Goal: Task Accomplishment & Management: Manage account settings

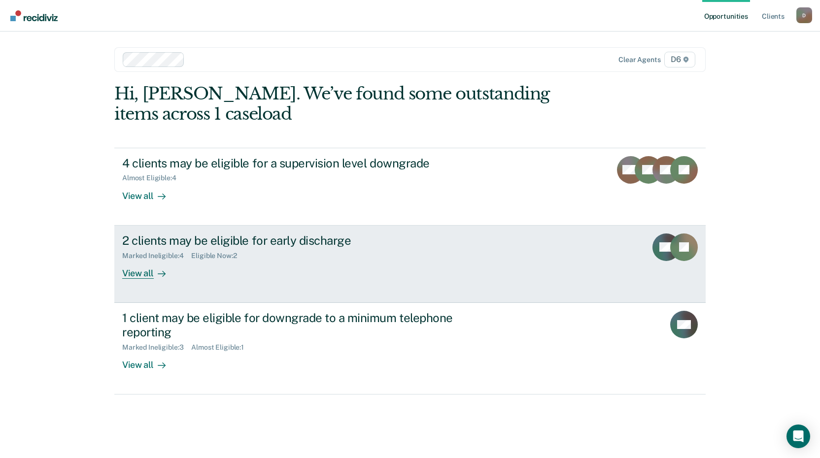
click at [143, 278] on div "View all" at bounding box center [149, 269] width 55 height 19
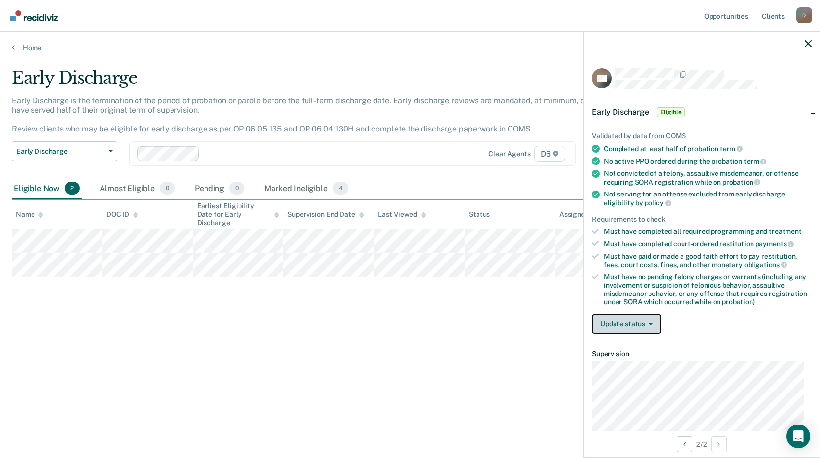
click at [656, 323] on button "Update status" at bounding box center [627, 325] width 70 height 20
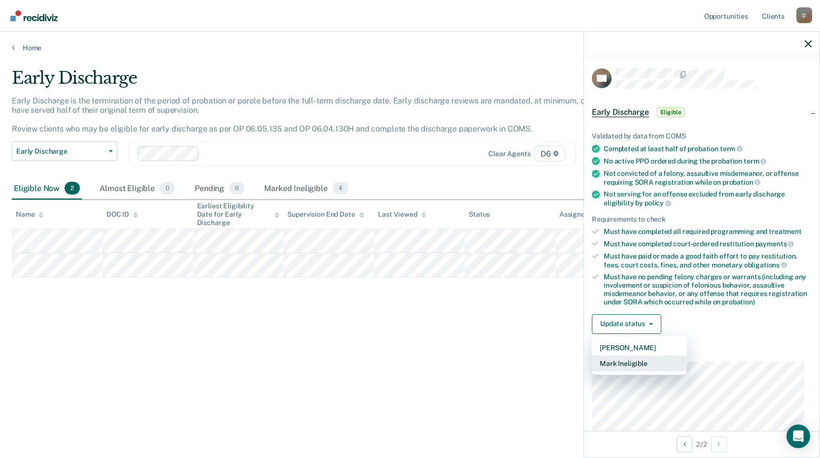
click at [638, 362] on button "Mark Ineligible" at bounding box center [639, 364] width 95 height 16
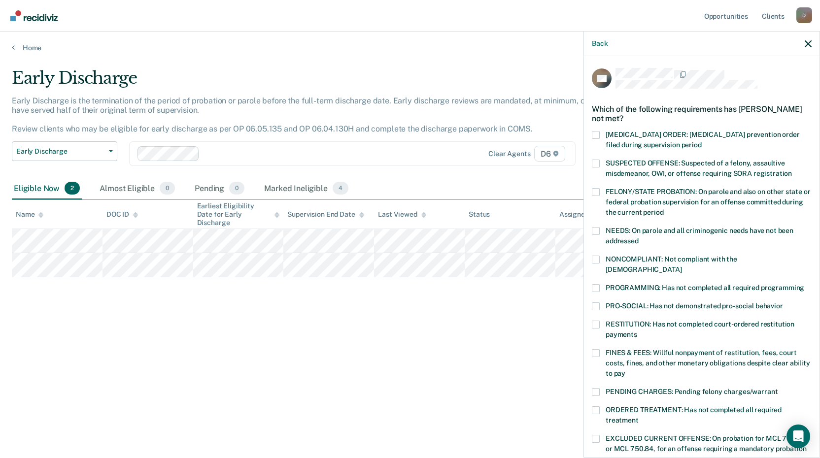
click at [596, 284] on span at bounding box center [596, 288] width 8 height 8
click at [805, 284] on input "PROGRAMMING: Has not completed all required programming" at bounding box center [805, 284] width 0 height 0
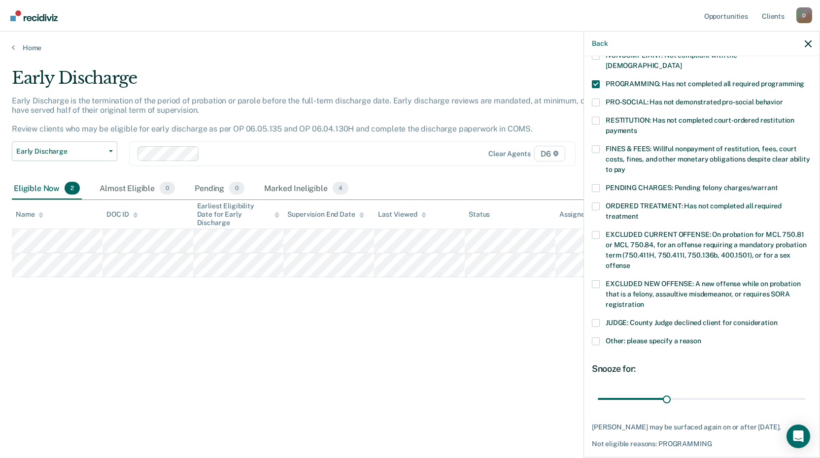
scroll to position [231, 0]
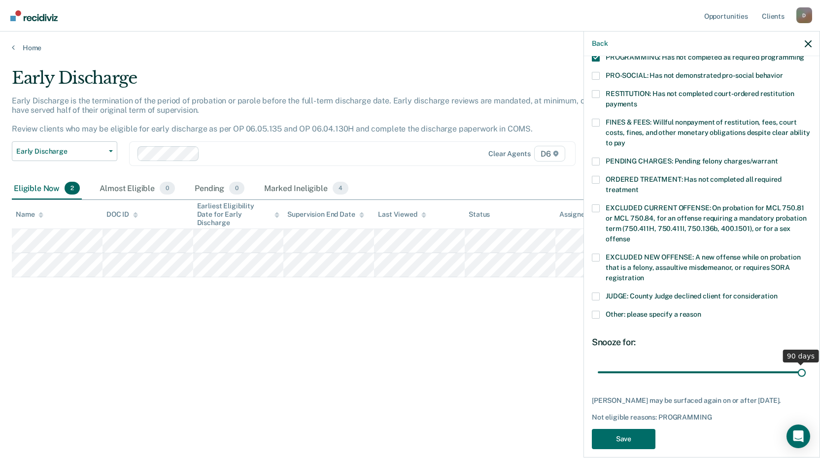
drag, startPoint x: 664, startPoint y: 362, endPoint x: 814, endPoint y: 351, distance: 150.8
type input "90"
click at [806, 364] on input "range" at bounding box center [702, 372] width 208 height 17
click at [632, 439] on button "Save" at bounding box center [624, 439] width 64 height 20
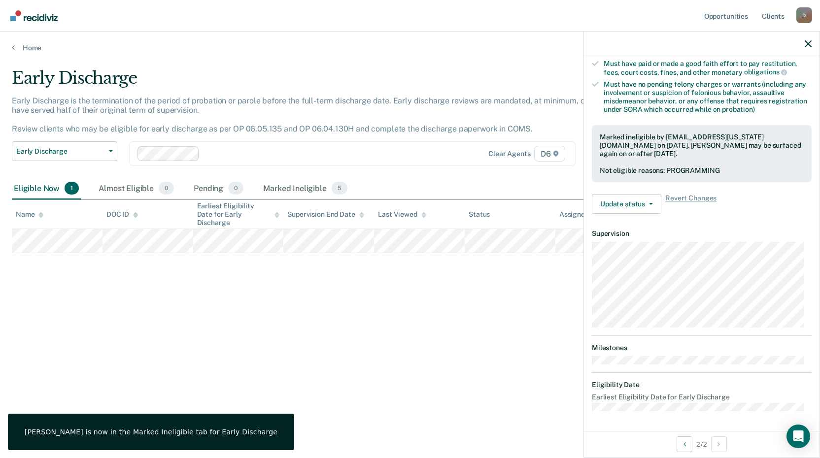
scroll to position [192, 0]
click at [466, 301] on div "Early Discharge Early Discharge is the termination of the period of probation o…" at bounding box center [410, 226] width 797 height 316
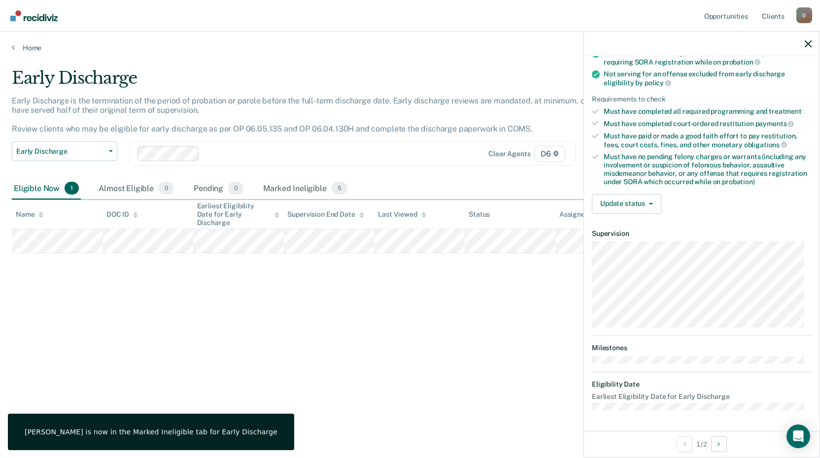
scroll to position [119, 0]
click at [654, 203] on button "Update status" at bounding box center [627, 205] width 70 height 20
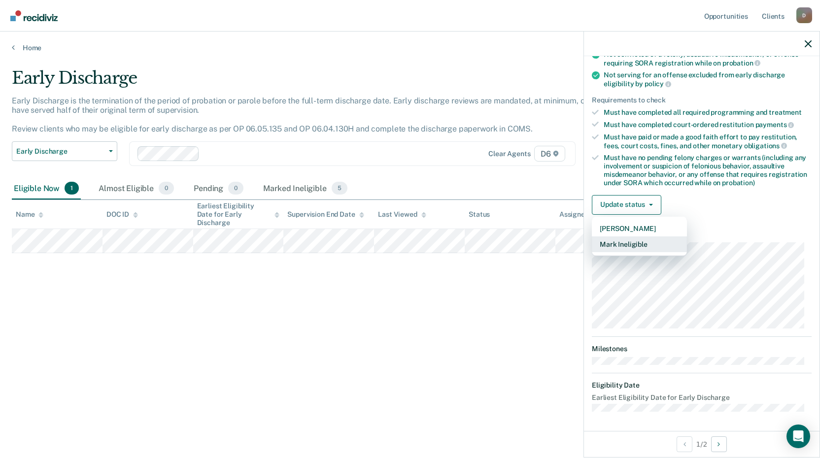
click at [643, 245] on button "Mark Ineligible" at bounding box center [639, 245] width 95 height 16
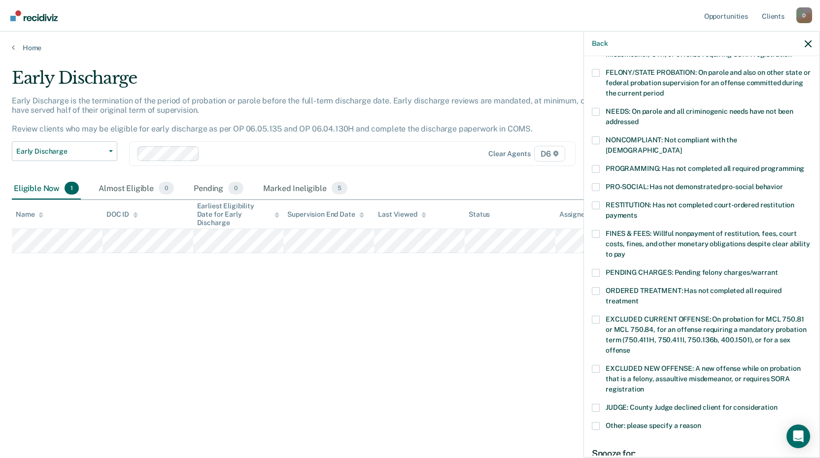
click at [596, 230] on span at bounding box center [596, 234] width 8 height 8
click at [626, 251] on input "FINES & FEES: Willful nonpayment of restitution, fees, court costs, fines, and …" at bounding box center [626, 251] width 0 height 0
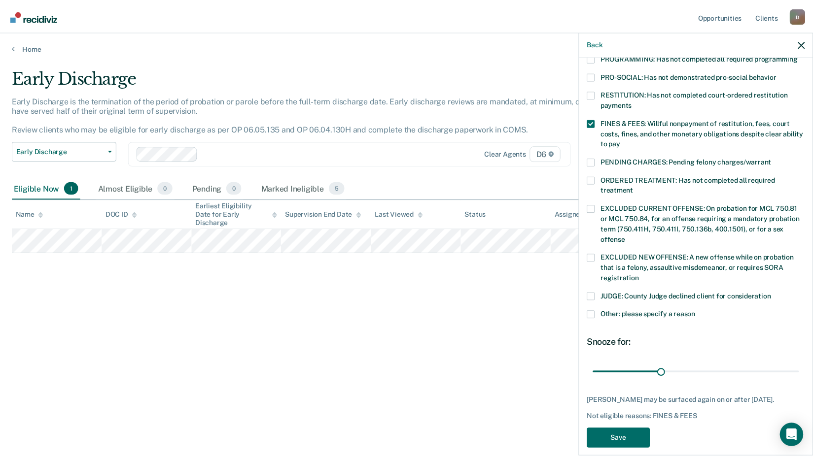
scroll to position [231, 0]
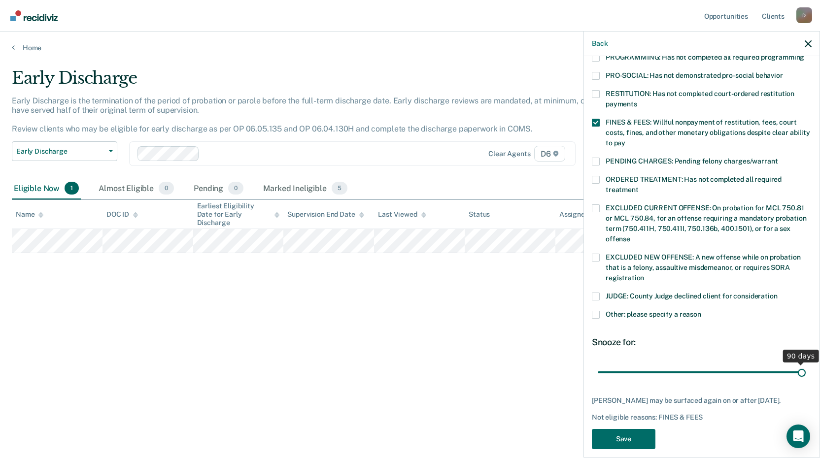
drag, startPoint x: 662, startPoint y: 359, endPoint x: 833, endPoint y: 346, distance: 171.6
type input "90"
click at [806, 364] on input "range" at bounding box center [702, 372] width 208 height 17
click at [638, 436] on button "Save" at bounding box center [624, 439] width 64 height 20
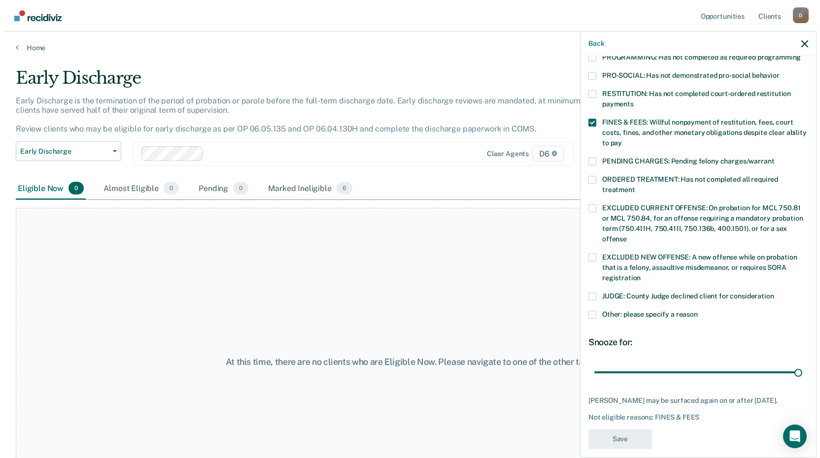
scroll to position [192, 0]
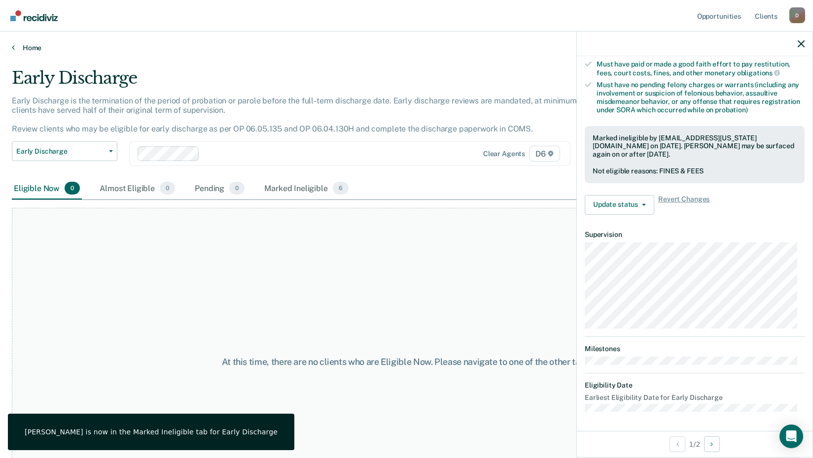
click at [31, 44] on link "Home" at bounding box center [406, 47] width 789 height 9
